Goal: Task Accomplishment & Management: Use online tool/utility

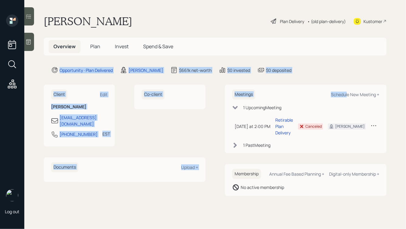
drag, startPoint x: 347, startPoint y: 97, endPoint x: 294, endPoint y: 52, distance: 69.8
click at [294, 52] on main "[PERSON_NAME] Plan Delivery • (old plan-delivery) Kustomer Overview Plan Invest…" at bounding box center [214, 114] width 381 height 229
click at [284, 69] on div "$0 deposited" at bounding box center [278, 70] width 25 height 6
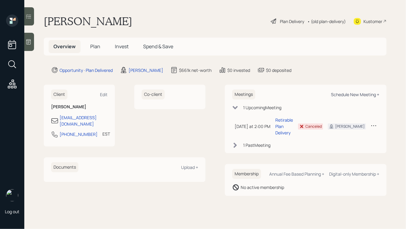
click at [349, 94] on div "Schedule New Meeting +" at bounding box center [355, 95] width 48 height 6
select select "ef6b64e1-8f62-4a74-b865-a7df4b35b836"
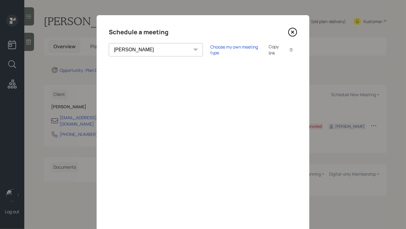
click at [268, 52] on div "Copy link" at bounding box center [275, 49] width 14 height 13
